Goal: Check status: Check status

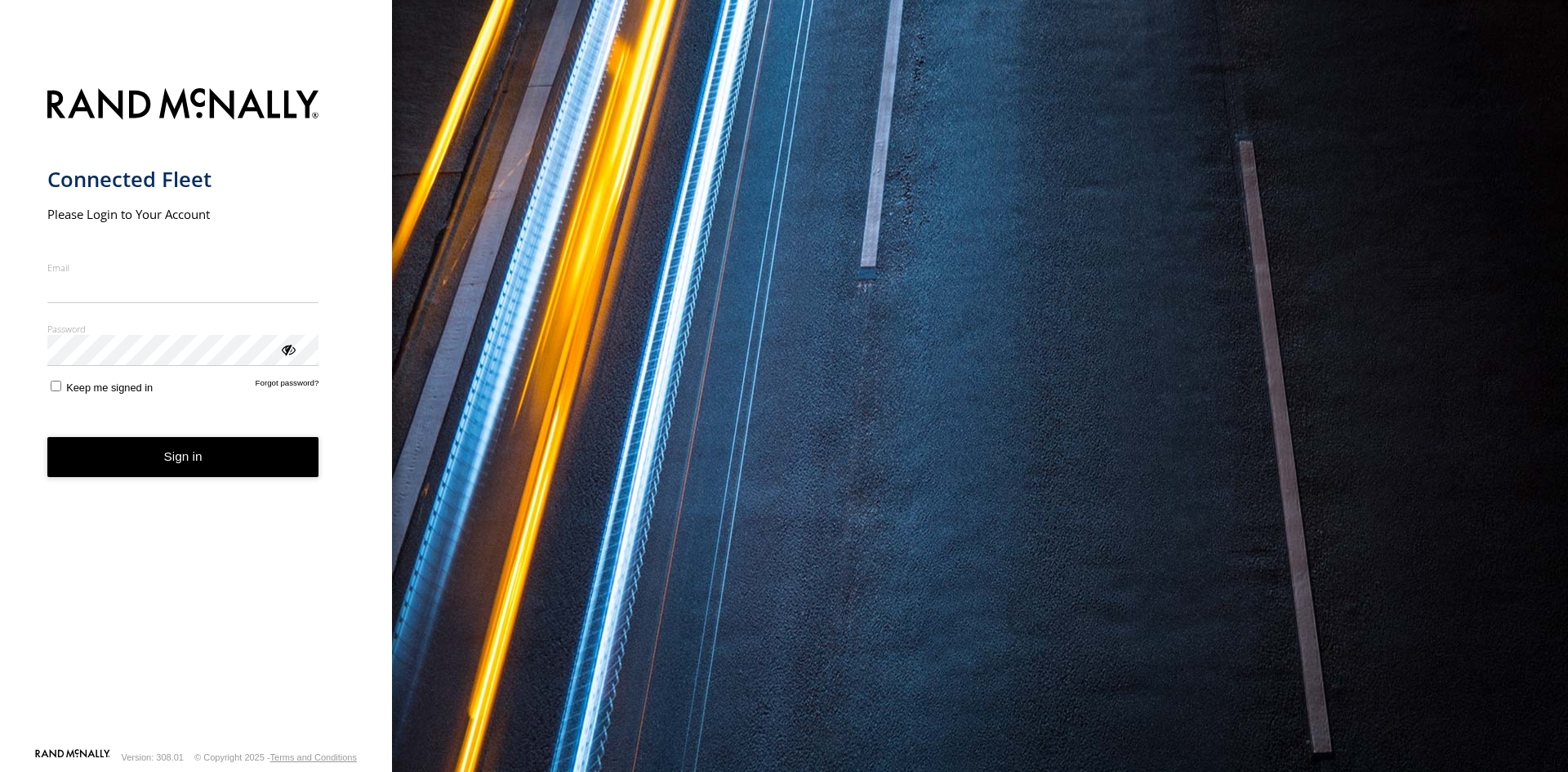
type input "**********"
click at [187, 481] on form "**********" at bounding box center [197, 412] width 298 height 669
click at [190, 475] on button "Sign in" at bounding box center [183, 457] width 272 height 40
drag, startPoint x: 191, startPoint y: 473, endPoint x: 394, endPoint y: 357, distance: 233.8
click at [193, 472] on button "Sign in" at bounding box center [183, 457] width 272 height 40
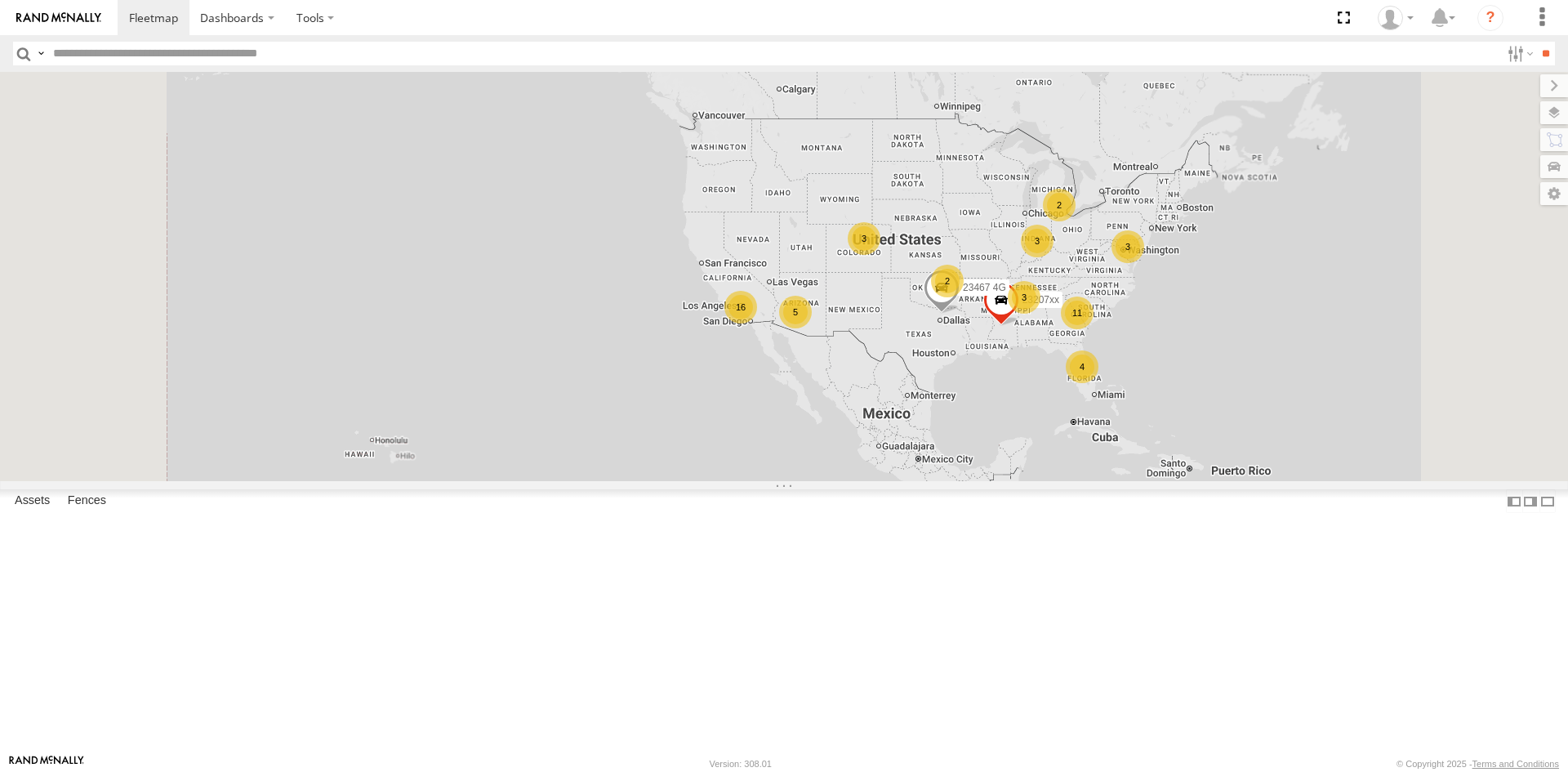
drag, startPoint x: 1390, startPoint y: 451, endPoint x: 1029, endPoint y: 385, distance: 367.0
click at [1029, 385] on div "23207xx 23467 4G 4 11 16 3 3 3 5 3 2 2" at bounding box center [784, 277] width 1568 height 409
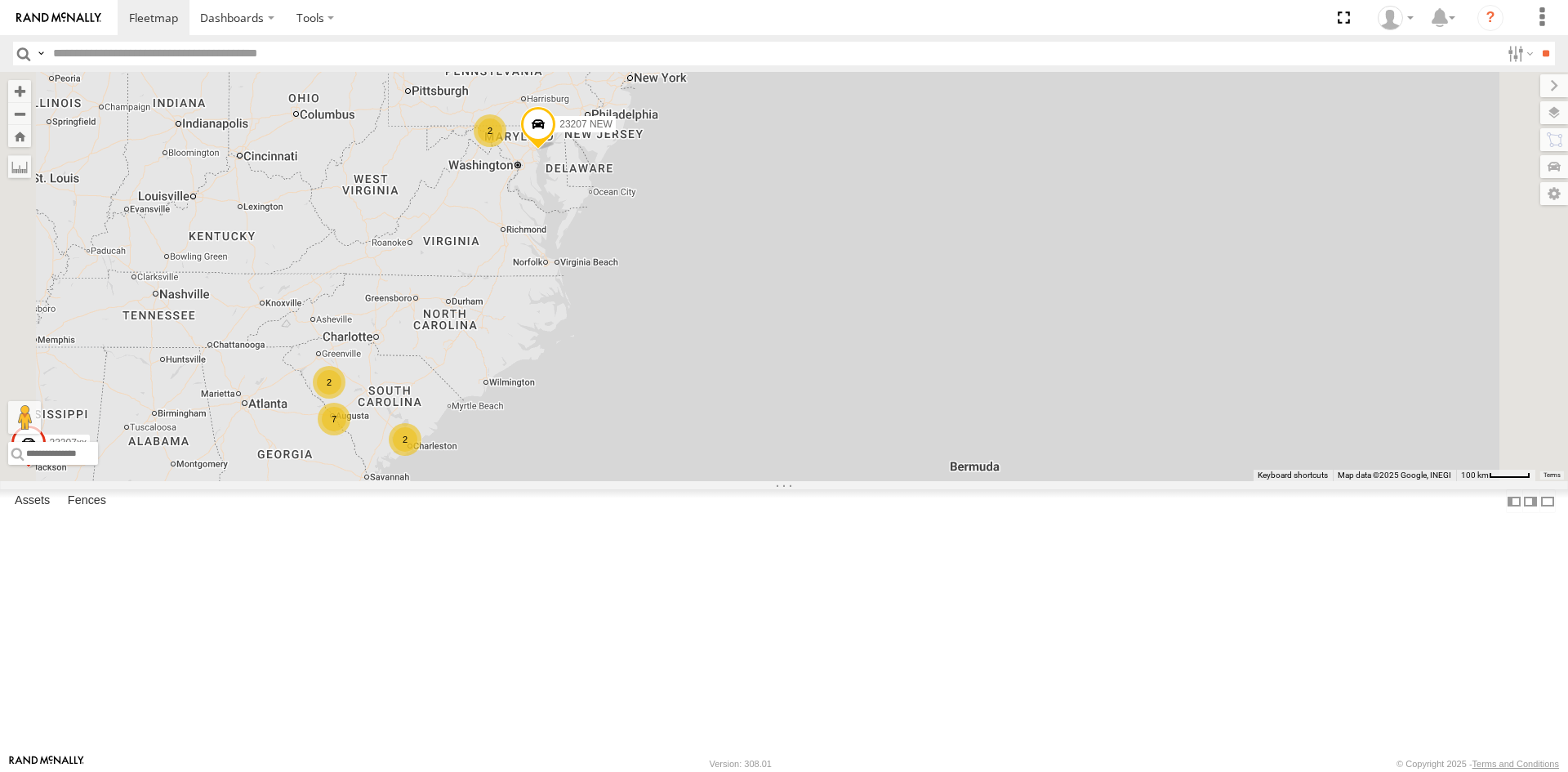
drag, startPoint x: 836, startPoint y: 288, endPoint x: 808, endPoint y: 381, distance: 97.1
click at [808, 381] on div "23207xx 23467 4G 2 7 23207 NEW 2 2 2 2 2" at bounding box center [784, 277] width 1568 height 409
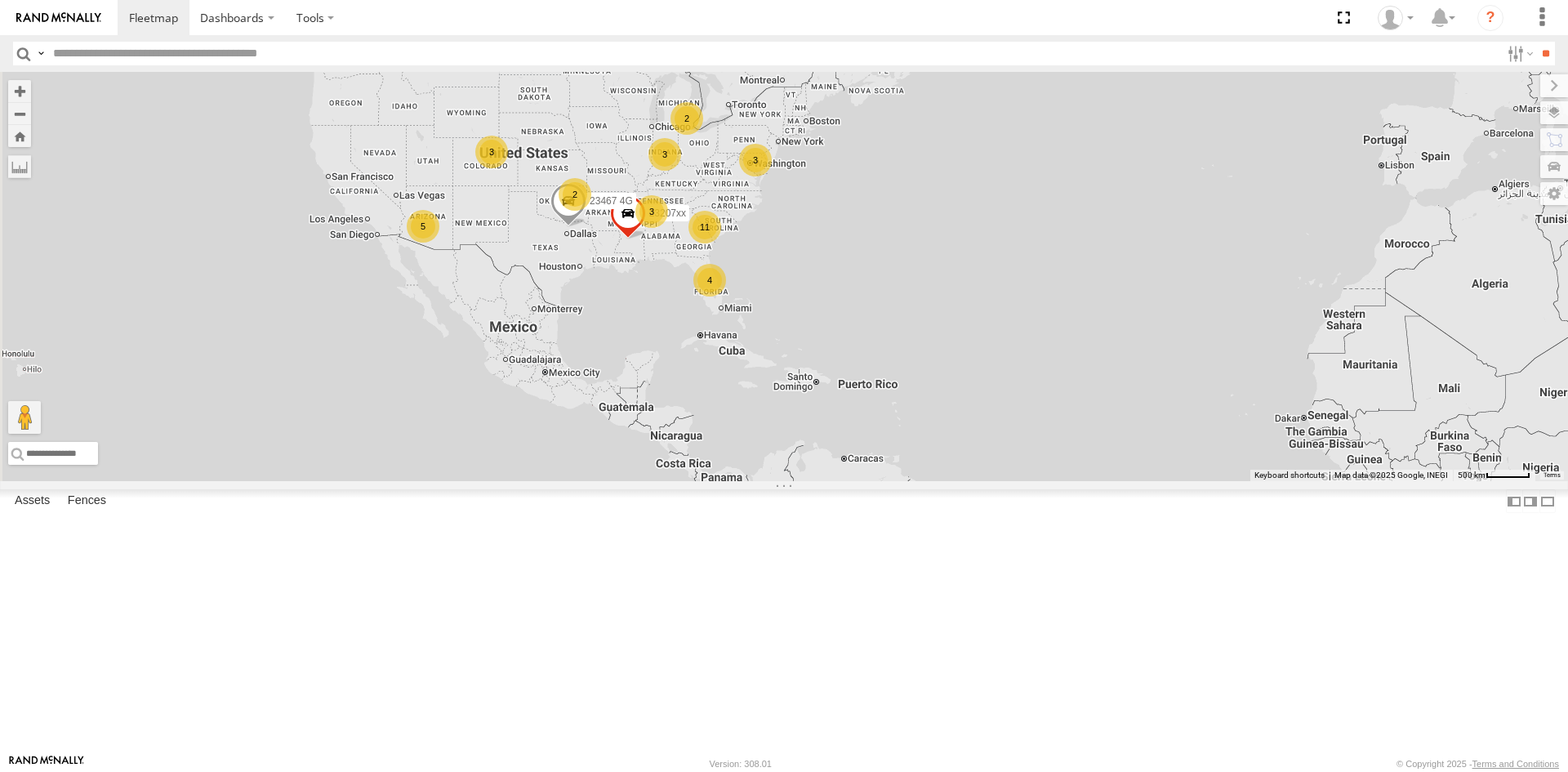
click at [668, 228] on div "3" at bounding box center [651, 211] width 33 height 33
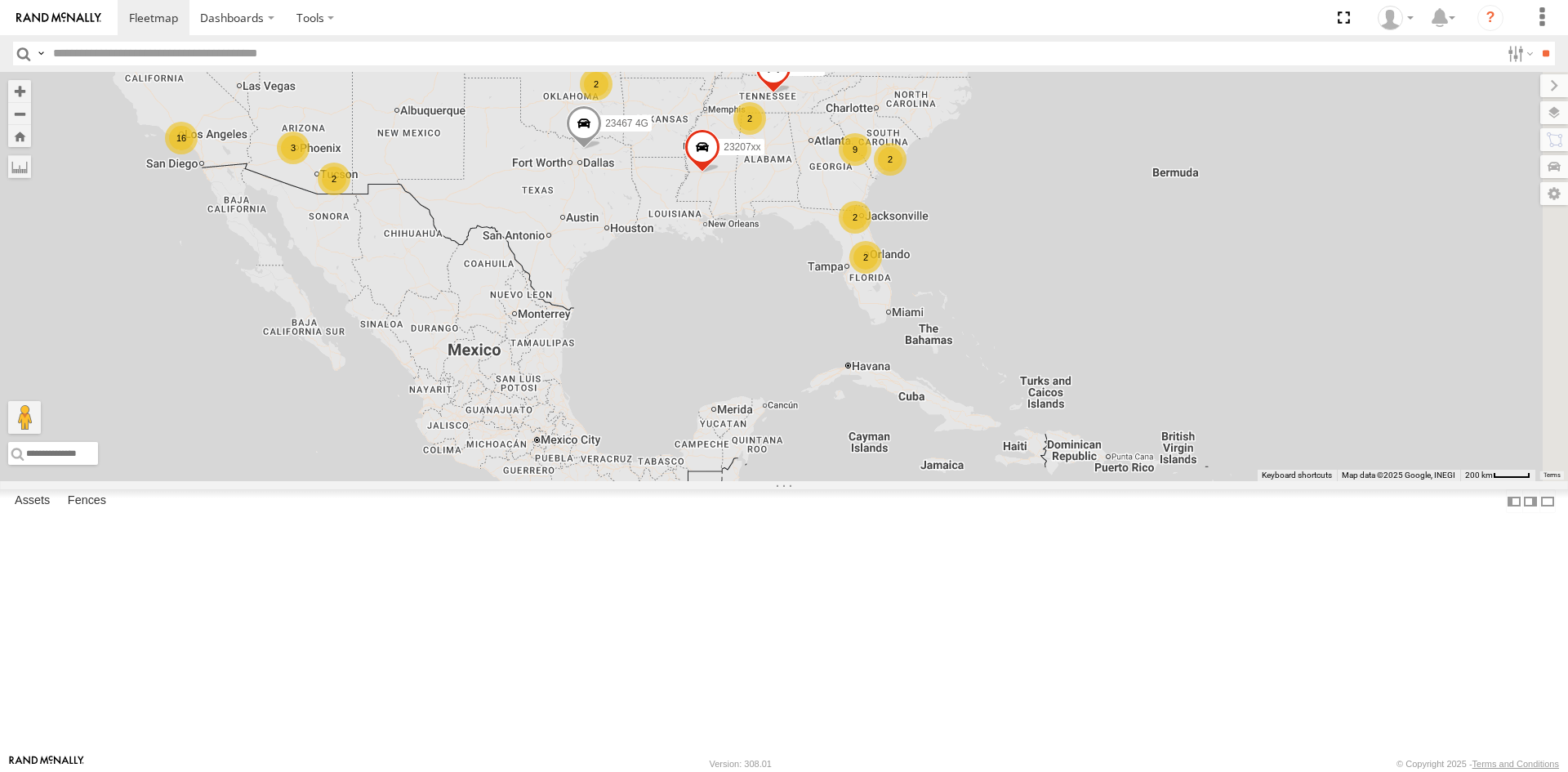
drag, startPoint x: 1109, startPoint y: 311, endPoint x: 778, endPoint y: 314, distance: 331.0
click at [778, 314] on div "2 9 16 3 3 2 23207xx 3 2 2 2 2 2 23480 23460 NEW 23467 4G 2" at bounding box center [784, 277] width 1568 height 409
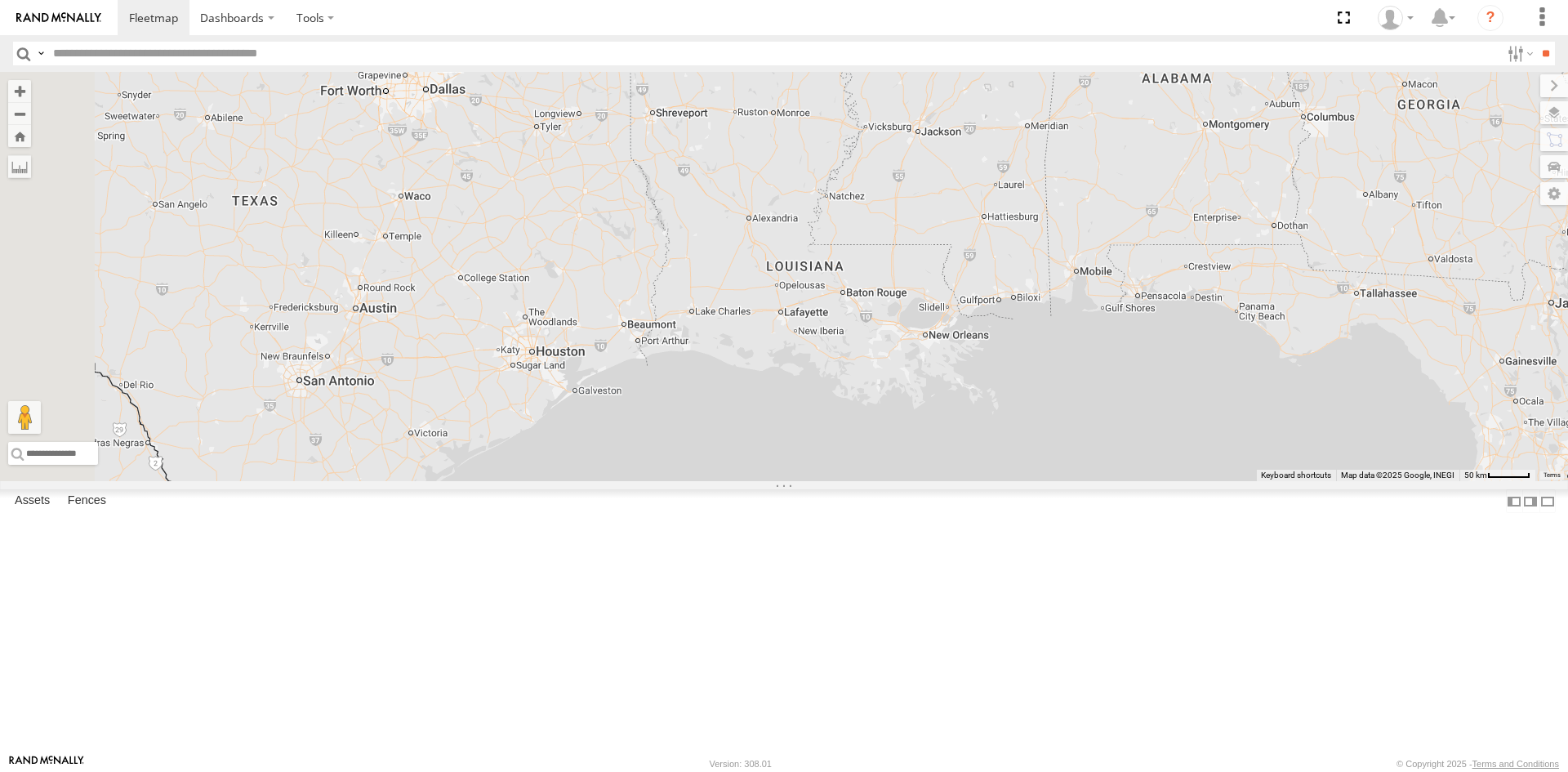
drag, startPoint x: 834, startPoint y: 283, endPoint x: 1423, endPoint y: 150, distance: 603.8
click at [1423, 150] on div "23480" at bounding box center [784, 277] width 1568 height 409
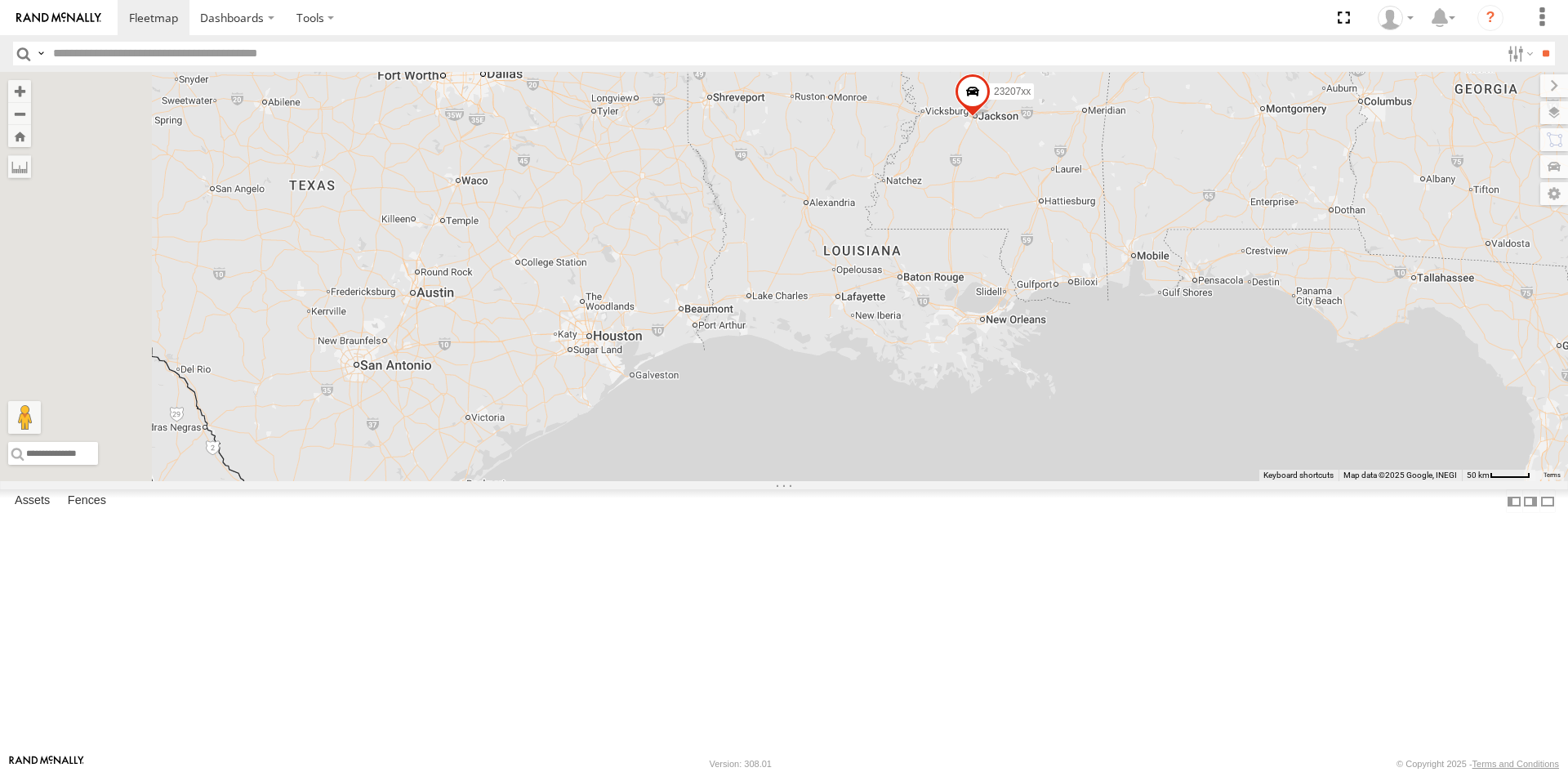
drag, startPoint x: 941, startPoint y: 368, endPoint x: 894, endPoint y: 388, distance: 51.1
click at [931, 342] on div "23480 23207xx 23467 4G" at bounding box center [784, 277] width 1568 height 409
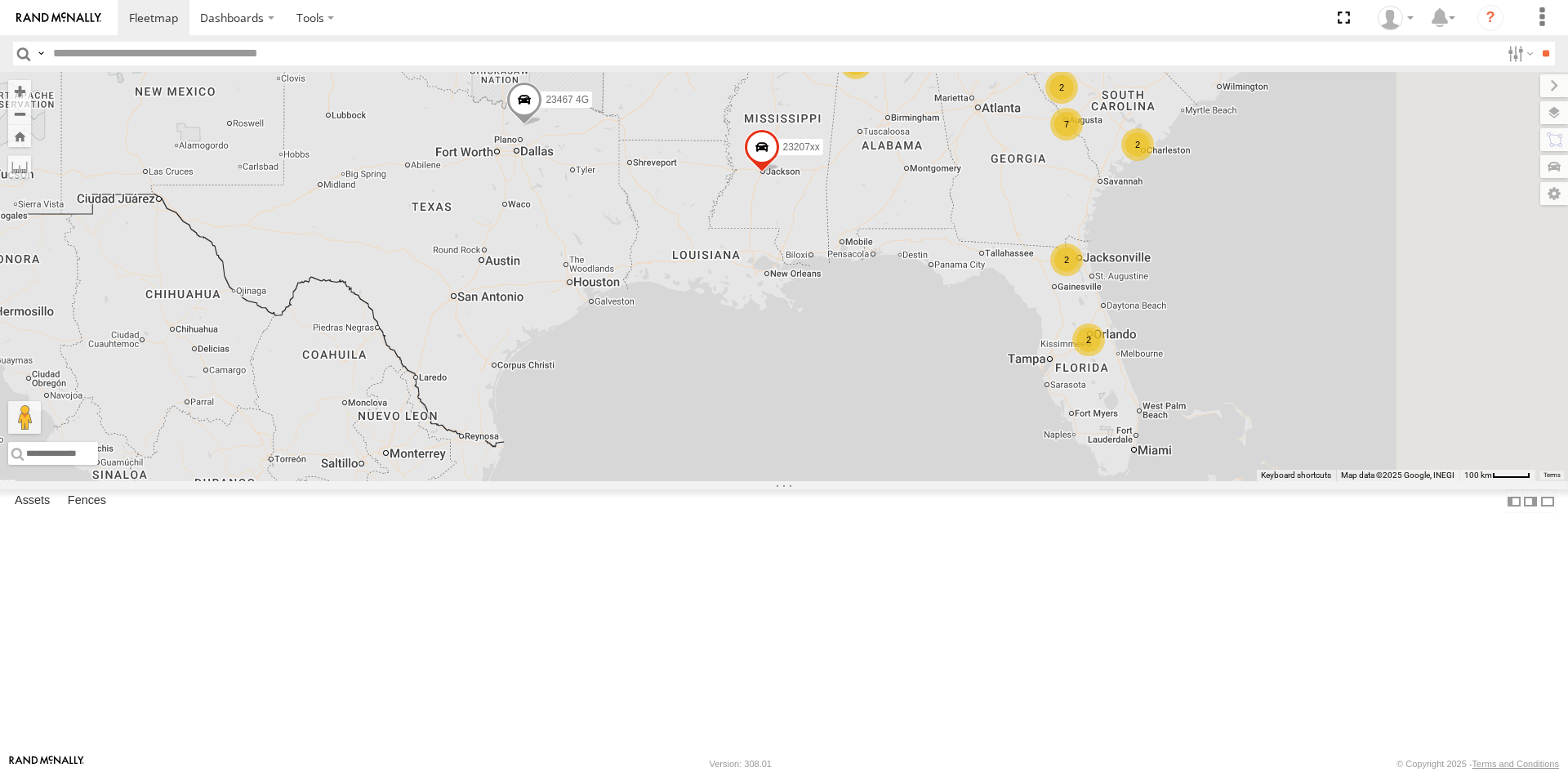
drag, startPoint x: 936, startPoint y: 233, endPoint x: 867, endPoint y: 408, distance: 188.1
click at [867, 408] on div "23207xx 2 7 2 2 2 2 23467 4G" at bounding box center [784, 277] width 1568 height 409
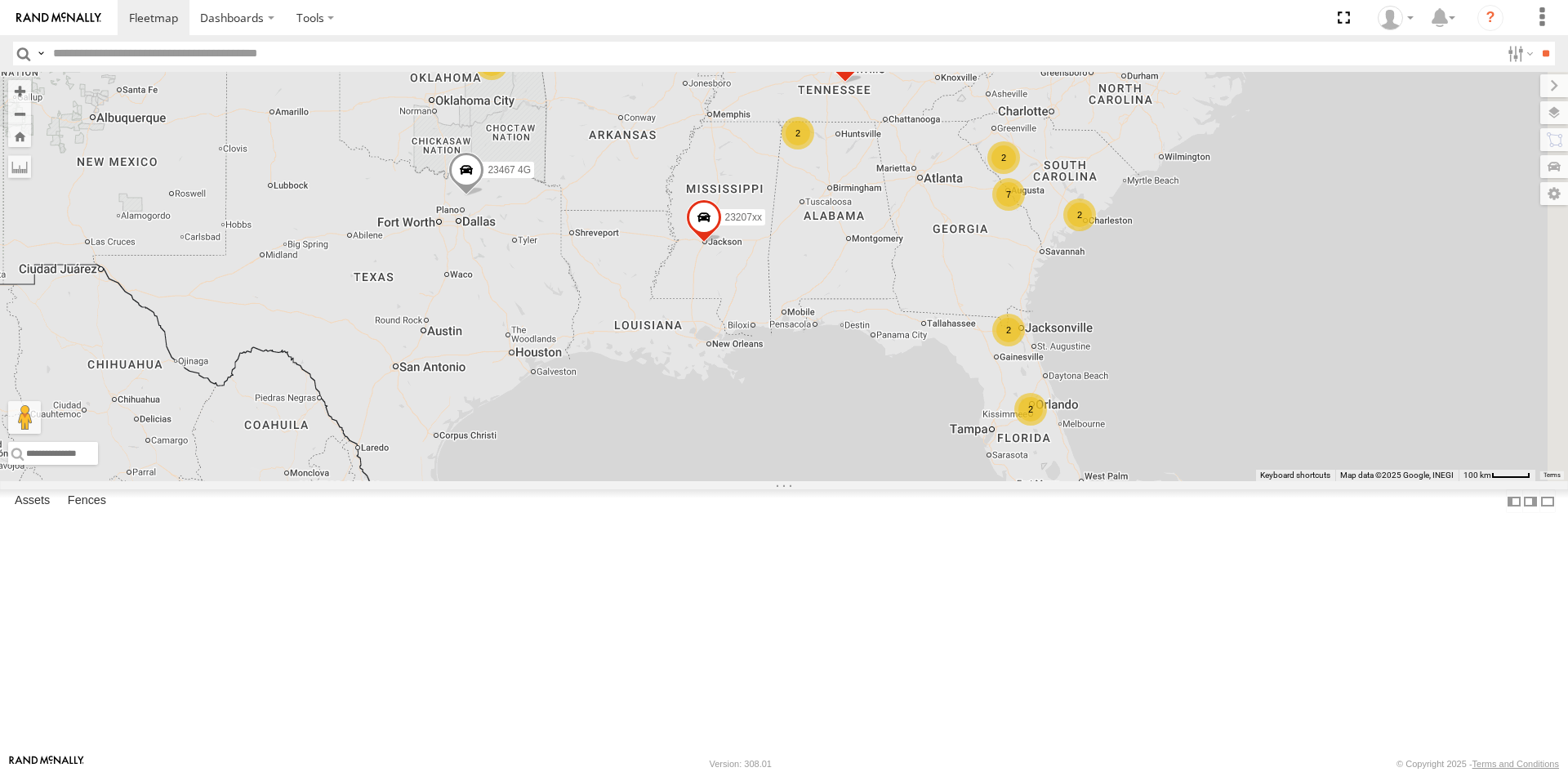
drag, startPoint x: 1002, startPoint y: 396, endPoint x: 934, endPoint y: 441, distance: 81.5
click at [934, 441] on div "23207xx 2 7 2 2 2 2 23467 4G 2 23480 23460 NEW" at bounding box center [784, 277] width 1568 height 409
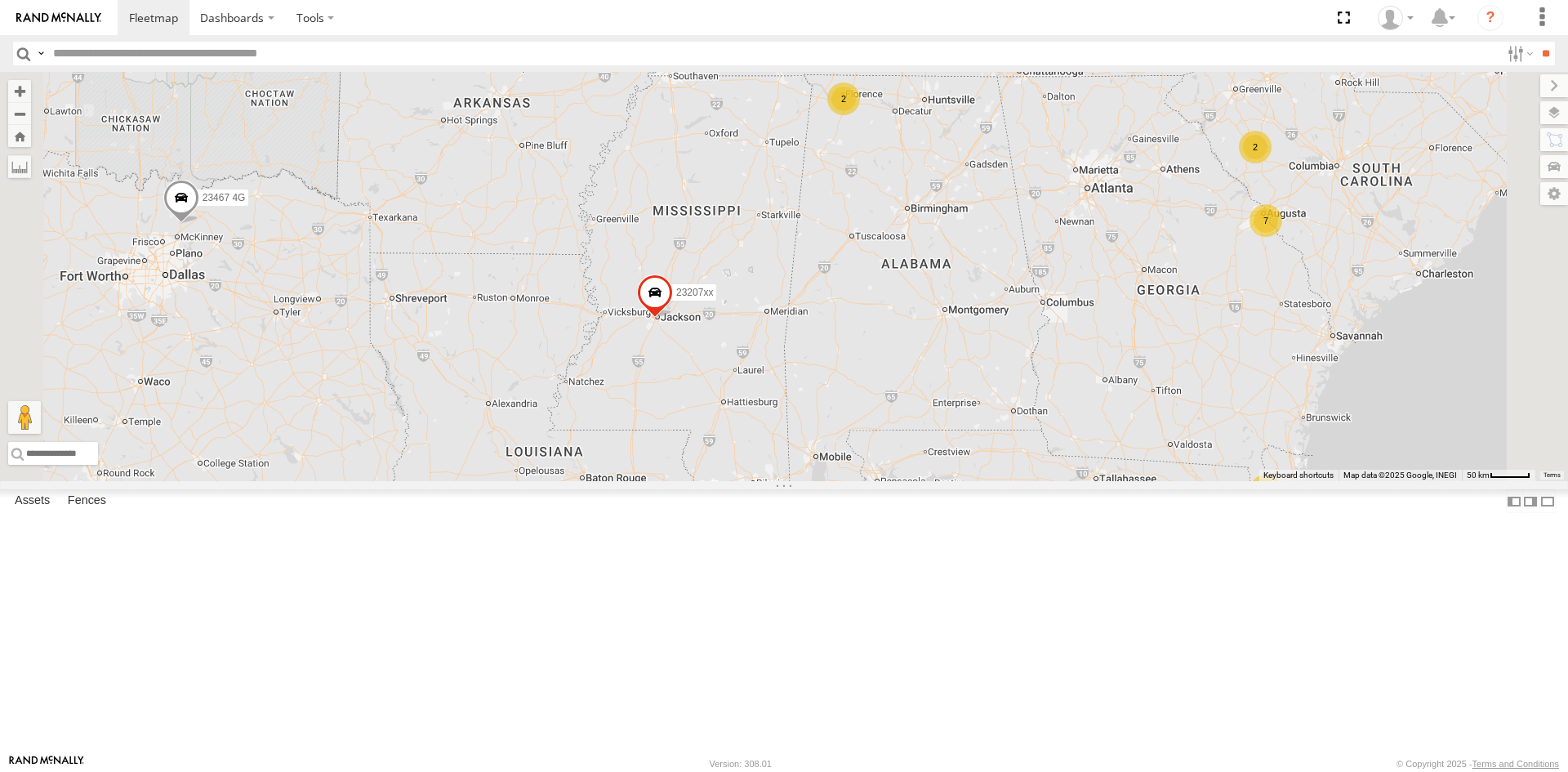
drag, startPoint x: 879, startPoint y: 217, endPoint x: 875, endPoint y: 278, distance: 61.1
click at [875, 278] on div "23207xx 23467 4G 23480 23460 NEW 2 7 2 2 2" at bounding box center [784, 277] width 1568 height 409
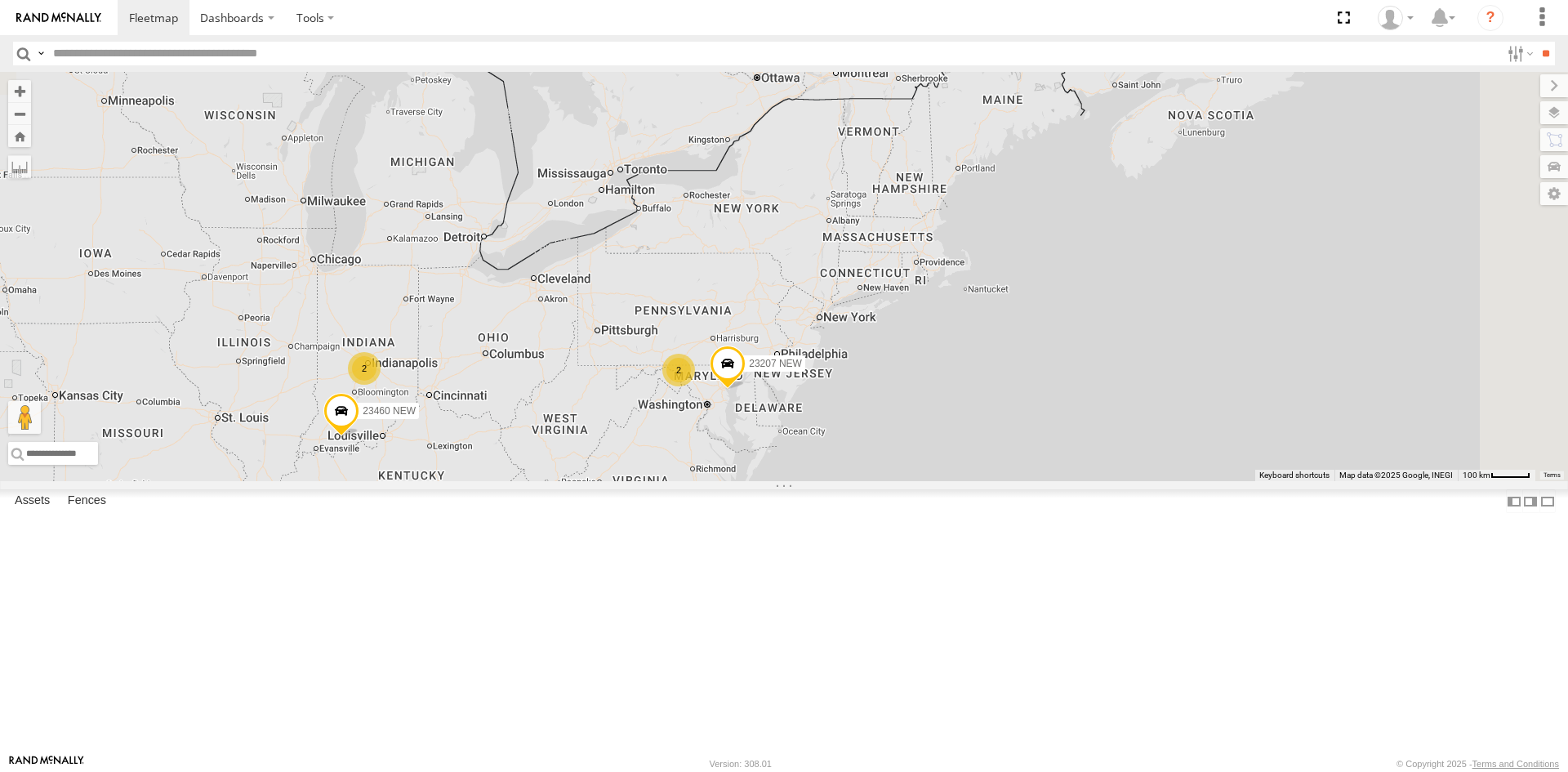
drag, startPoint x: 1245, startPoint y: 271, endPoint x: 873, endPoint y: 443, distance: 409.8
click at [707, 481] on div "2 7 3 23207 NEW 2 23207xx 2 2 2 2 2 2 23480 23460 NEW 23467 4G" at bounding box center [784, 277] width 1568 height 409
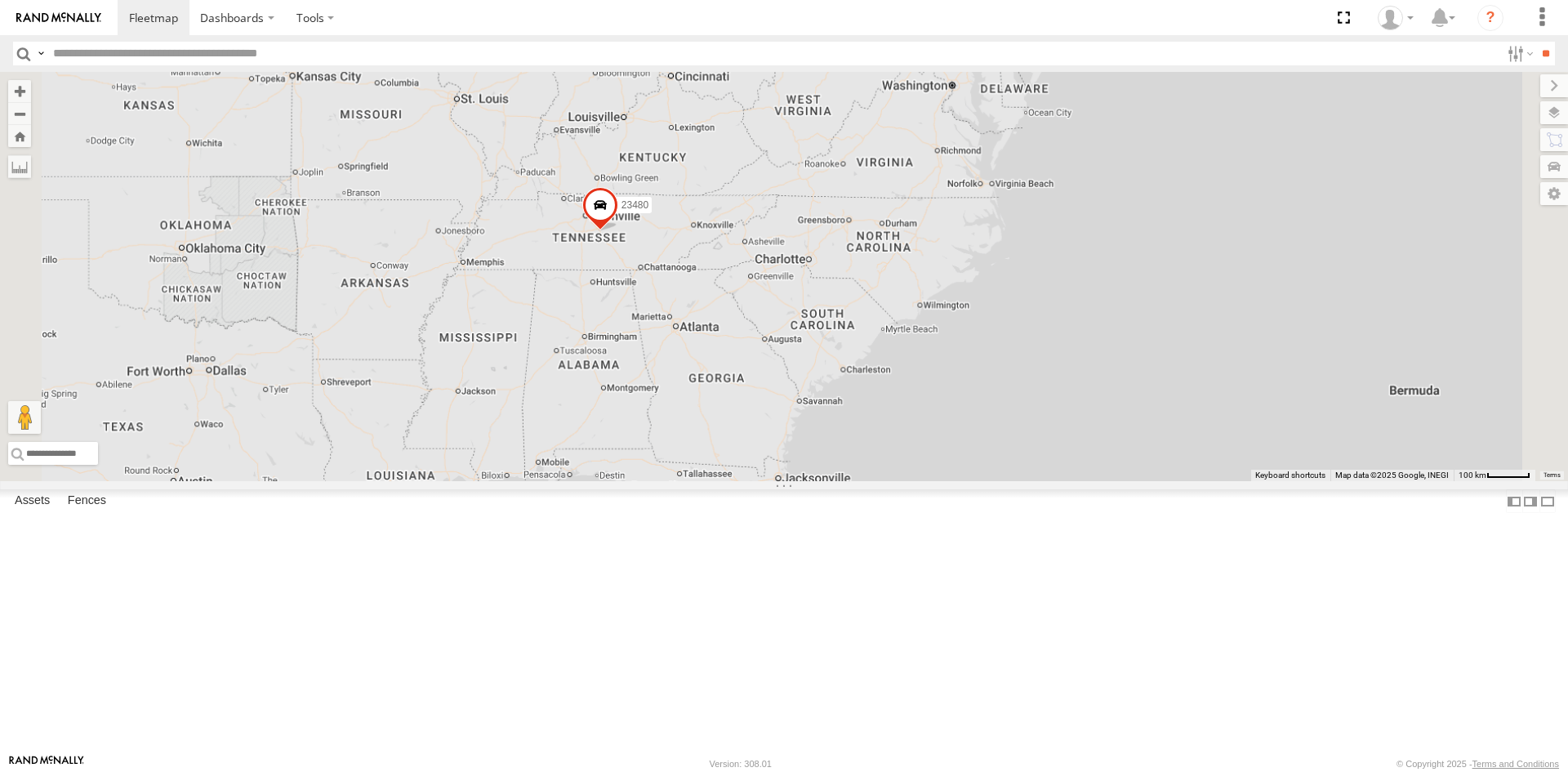
drag, startPoint x: 710, startPoint y: 367, endPoint x: 1018, endPoint y: 367, distance: 308.0
click at [1018, 367] on div "23480" at bounding box center [784, 277] width 1568 height 409
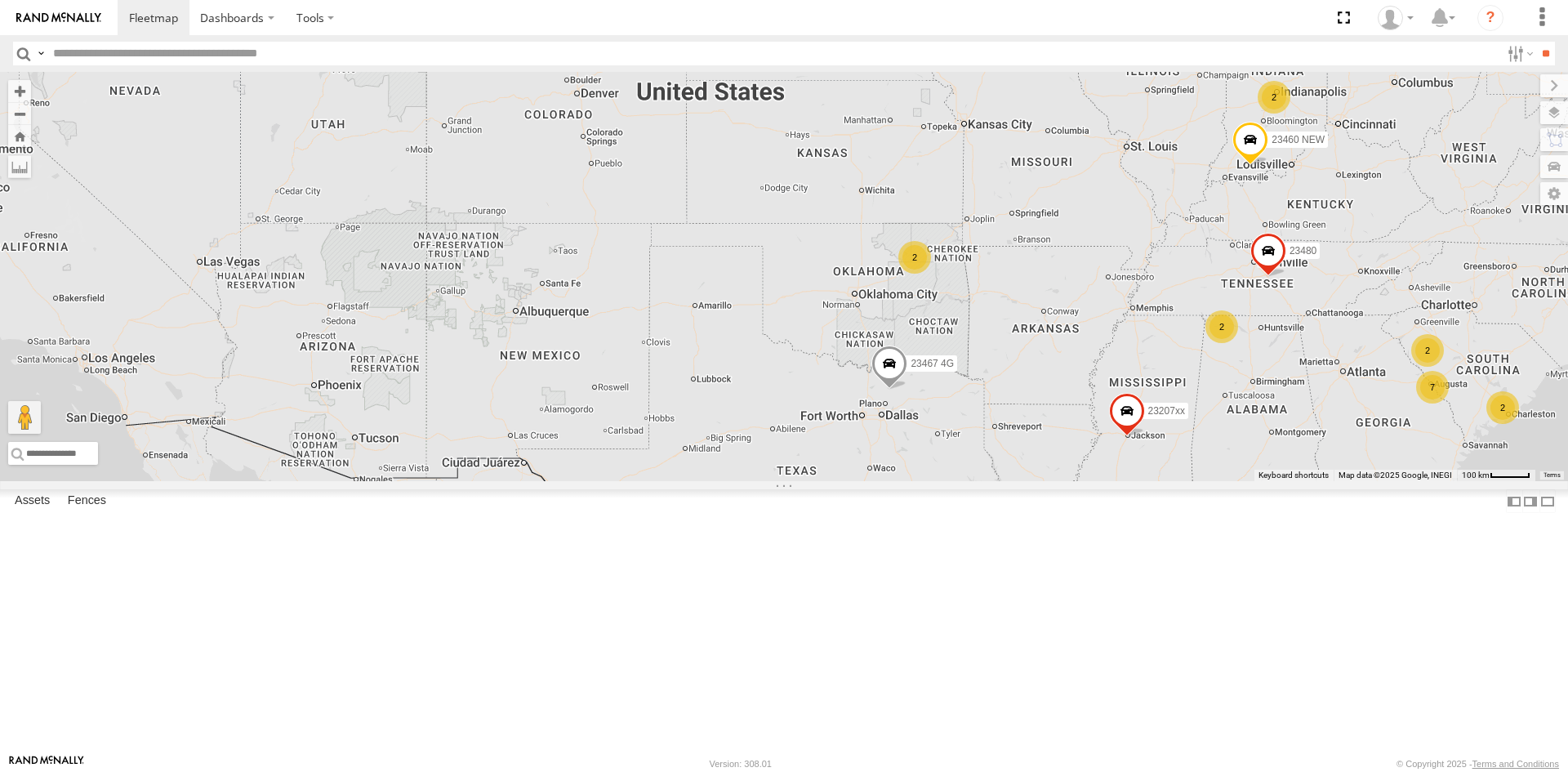
drag, startPoint x: 931, startPoint y: 363, endPoint x: 682, endPoint y: 259, distance: 269.8
click at [672, 406] on div "23480 2 7 23207 NEW 2 23207xx 2 2 2 2 2 2 23460 NEW 23467 4G" at bounding box center [784, 277] width 1568 height 409
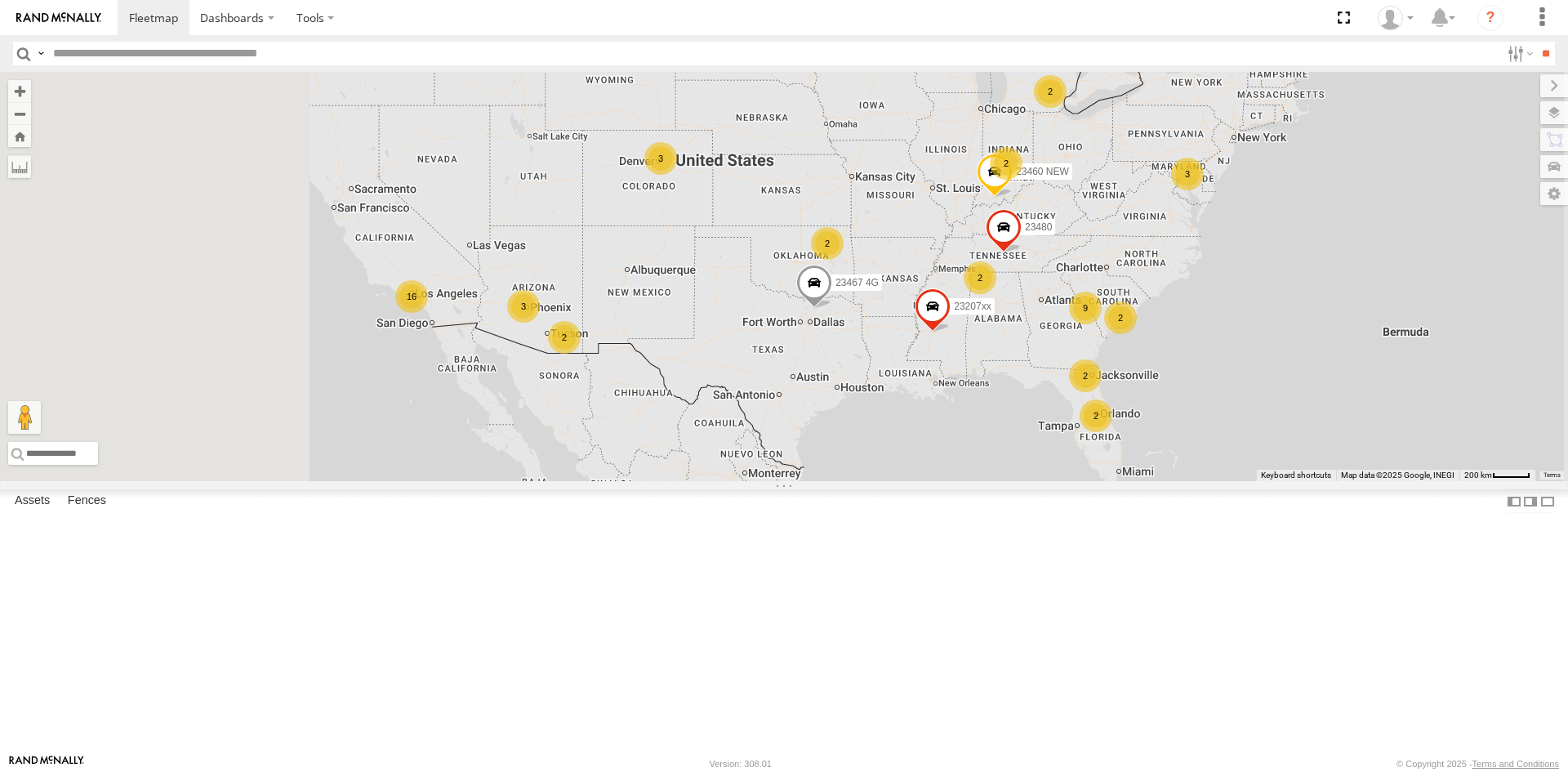
drag, startPoint x: 569, startPoint y: 387, endPoint x: 790, endPoint y: 397, distance: 221.2
click at [790, 397] on div "23207xx 23480 23460 NEW 23467 4G 2 9 16 3 3 2 3 2 2 2 2 2 2" at bounding box center [784, 277] width 1568 height 409
